Goal: Transaction & Acquisition: Subscribe to service/newsletter

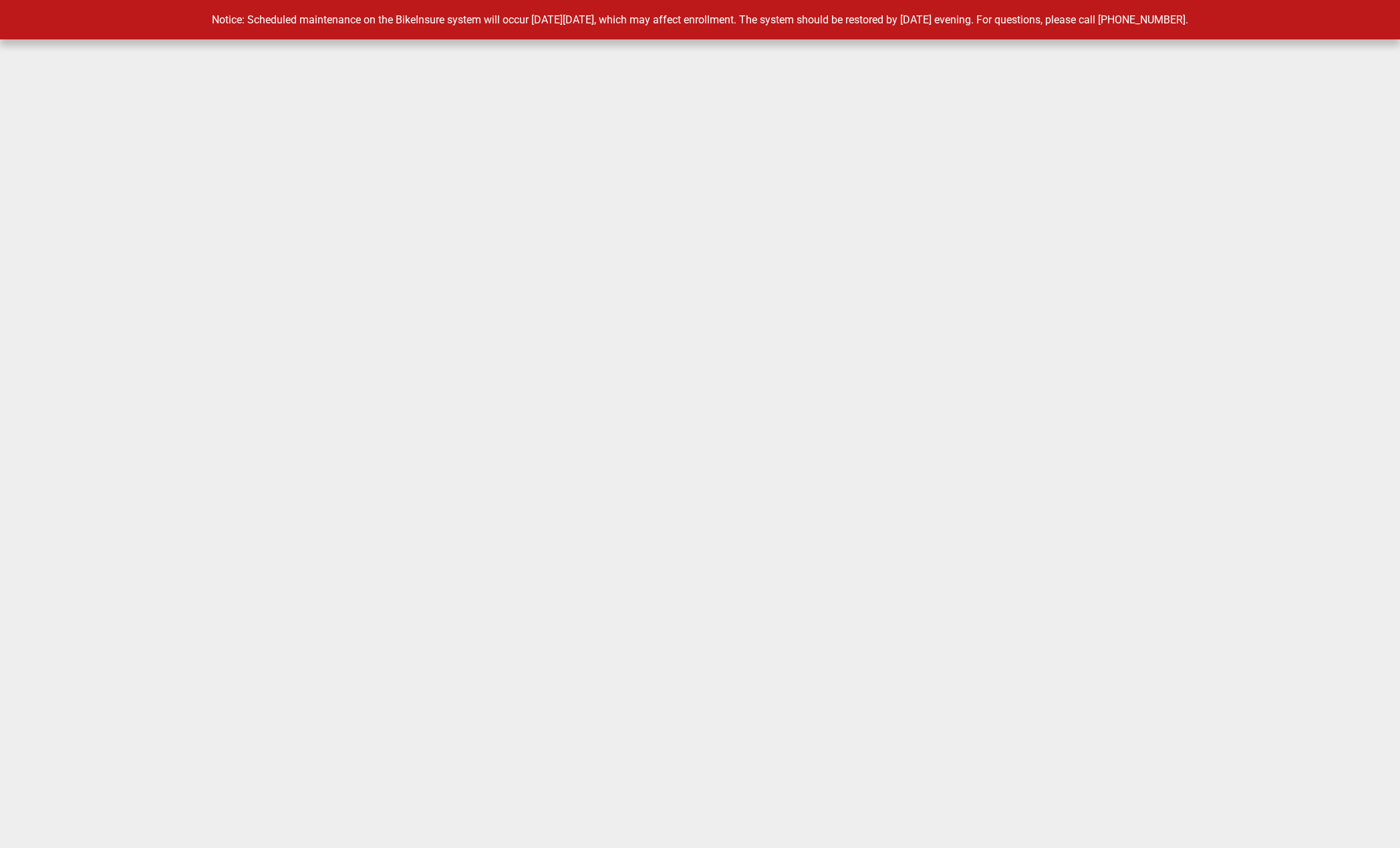
click at [850, 235] on policy-loader at bounding box center [700, 424] width 1400 height 848
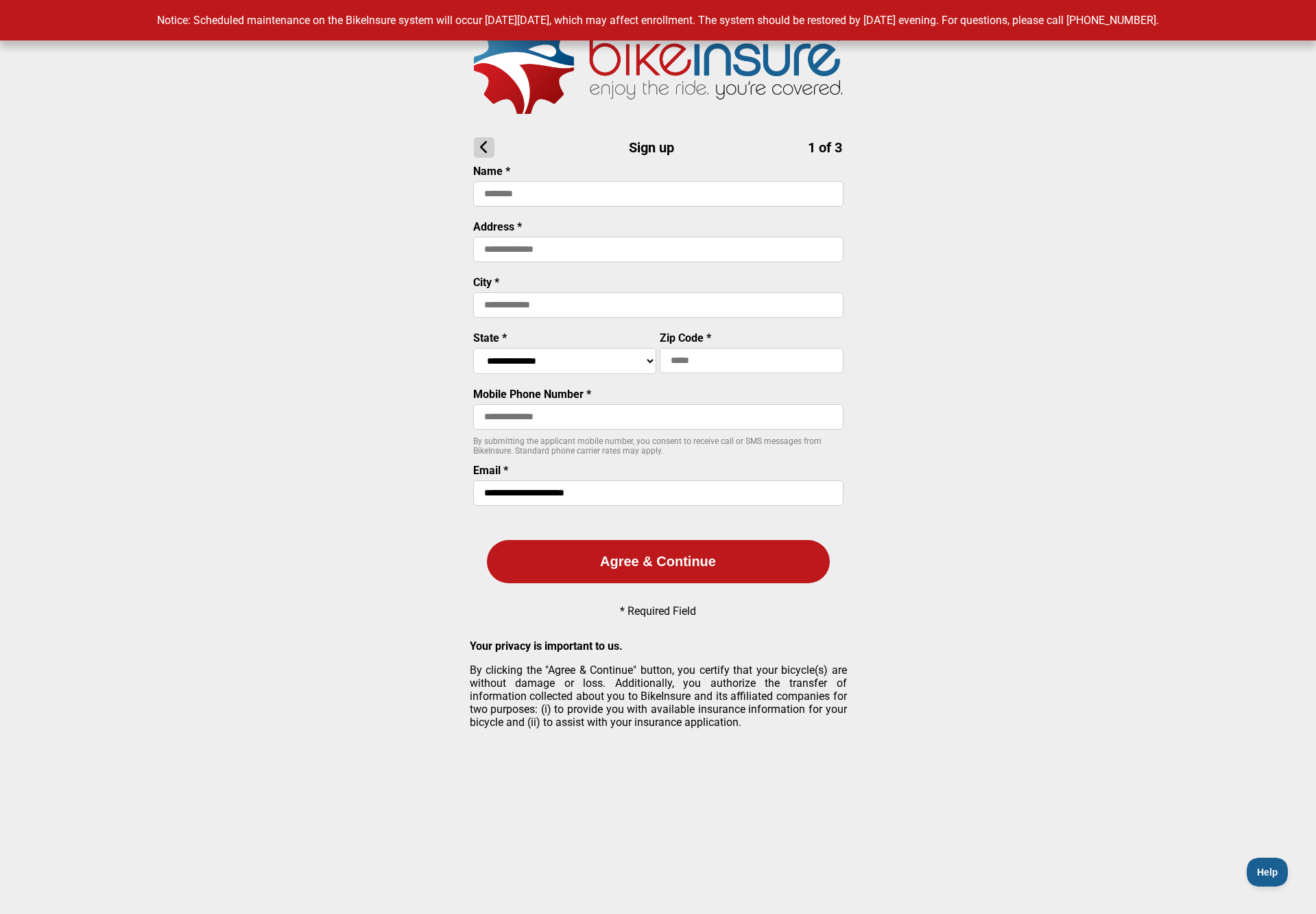
click at [1185, 446] on main "**********" at bounding box center [658, 426] width 1316 height 852
click at [1118, 444] on main "**********" at bounding box center [658, 426] width 1316 height 852
